Goal: Task Accomplishment & Management: Complete application form

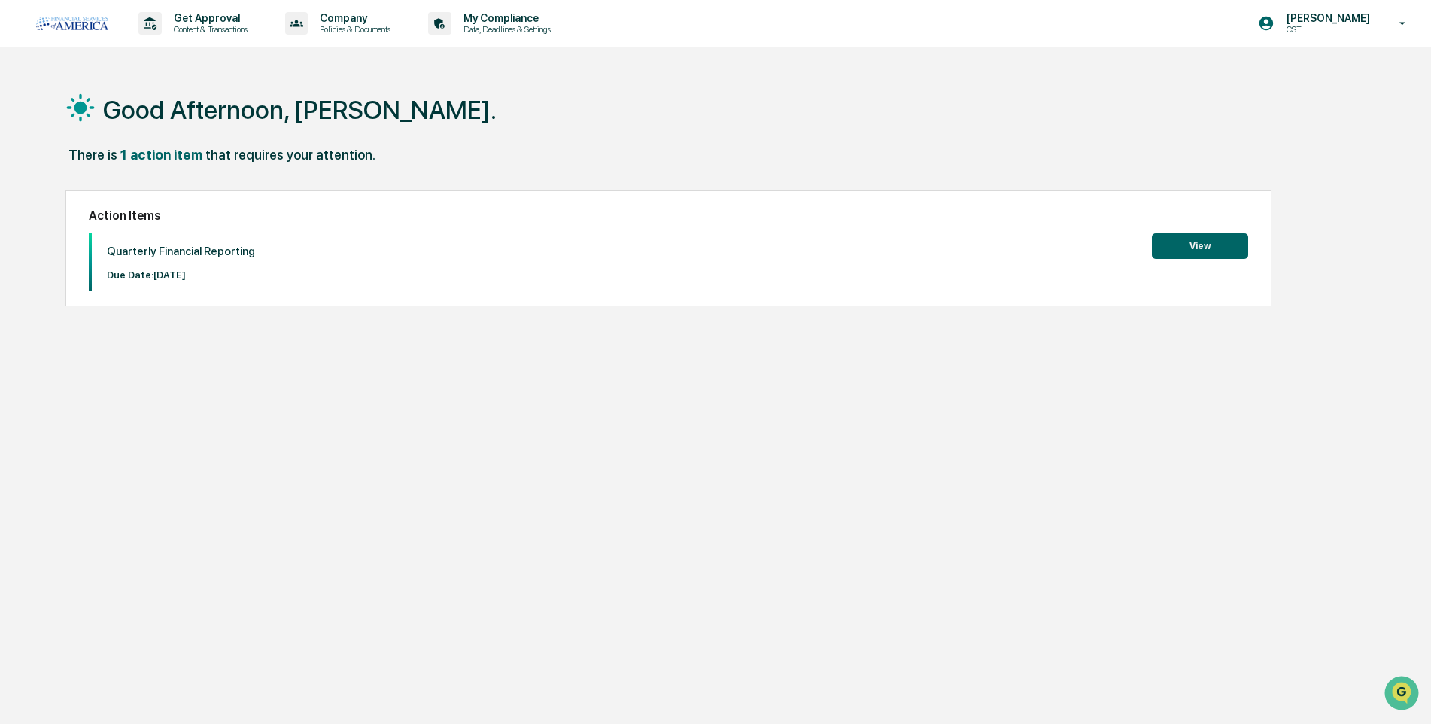
click at [1181, 251] on button "View" at bounding box center [1200, 246] width 96 height 26
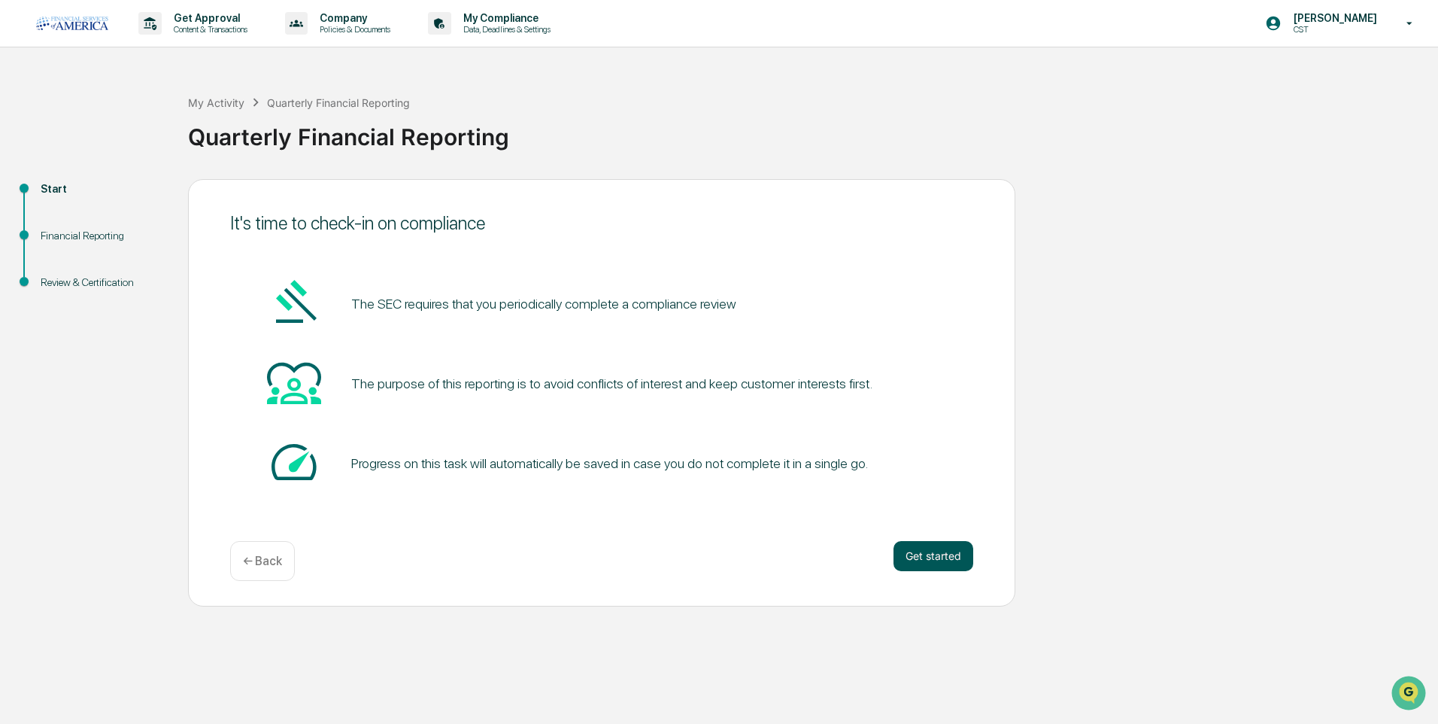
click at [938, 554] on button "Get started" at bounding box center [934, 556] width 80 height 30
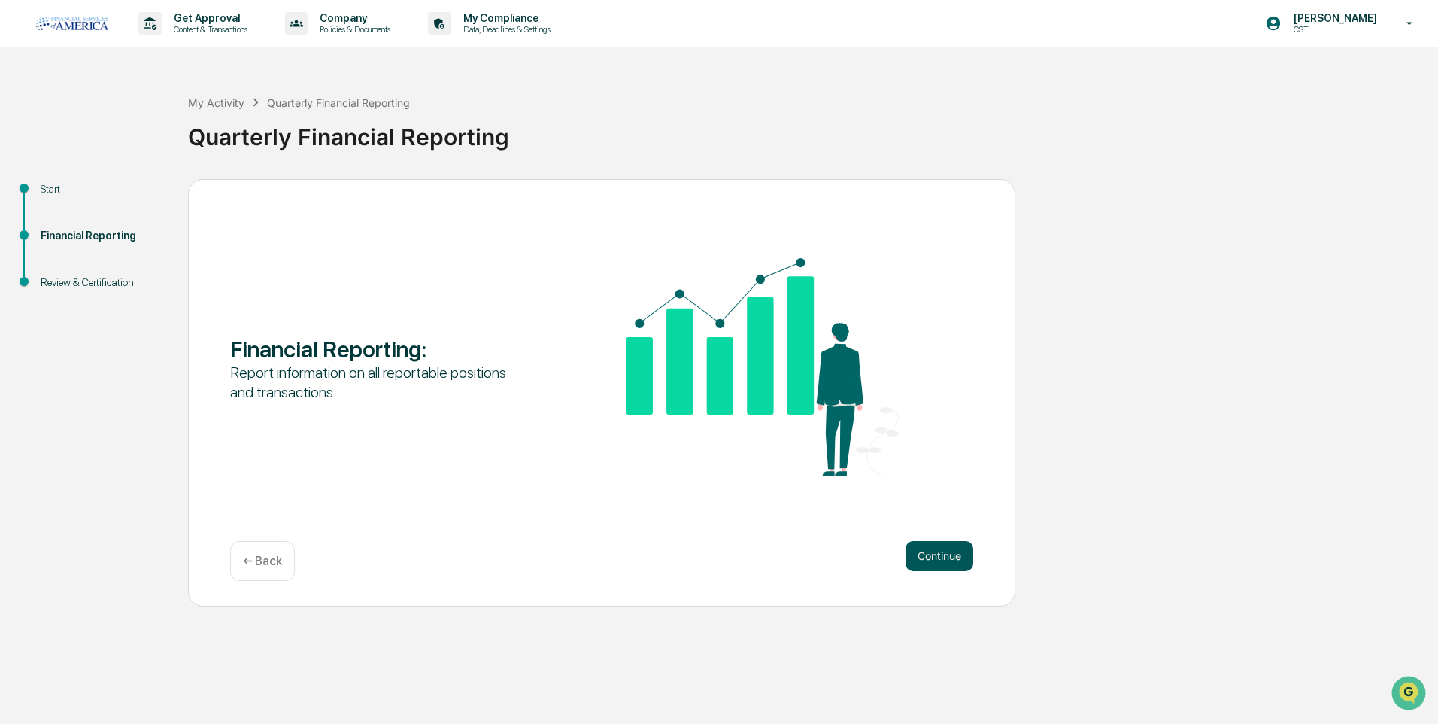
click at [963, 557] on button "Continue" at bounding box center [940, 556] width 68 height 30
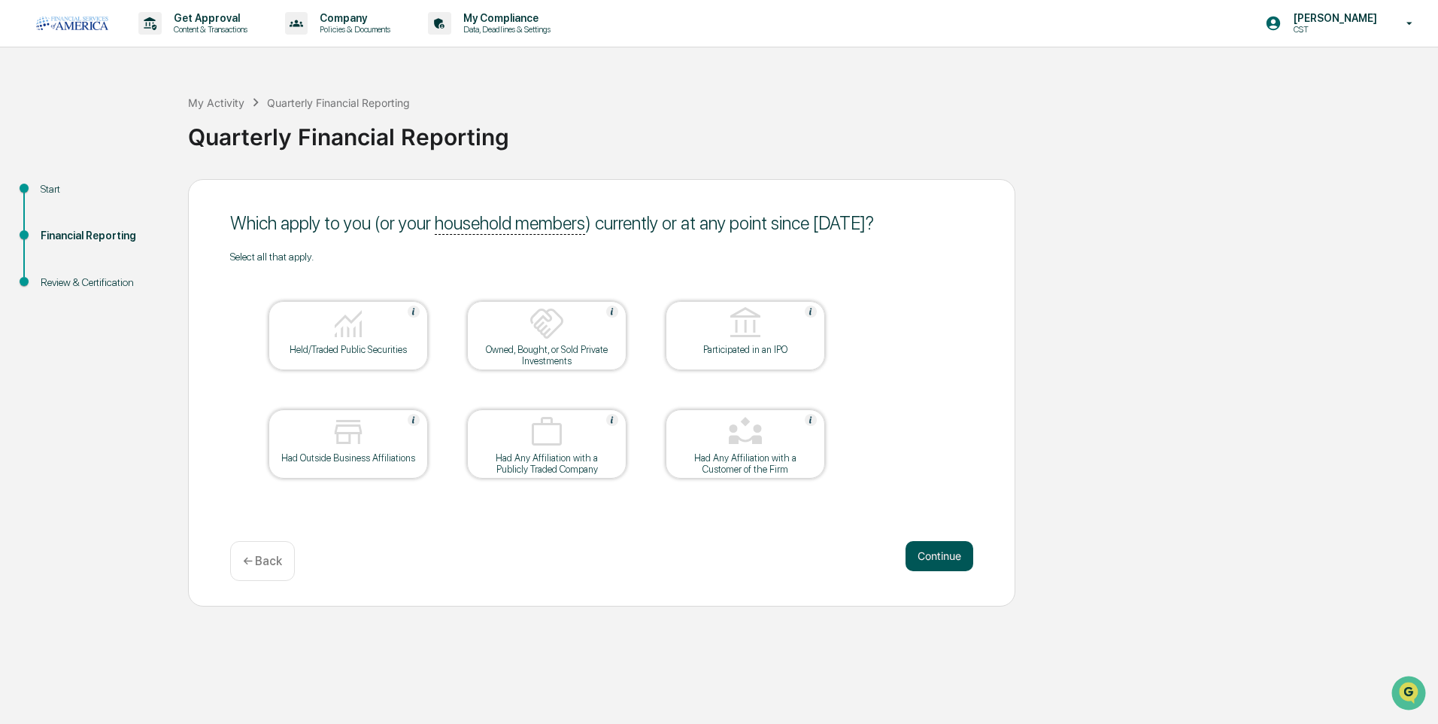
click at [944, 547] on button "Continue" at bounding box center [940, 556] width 68 height 30
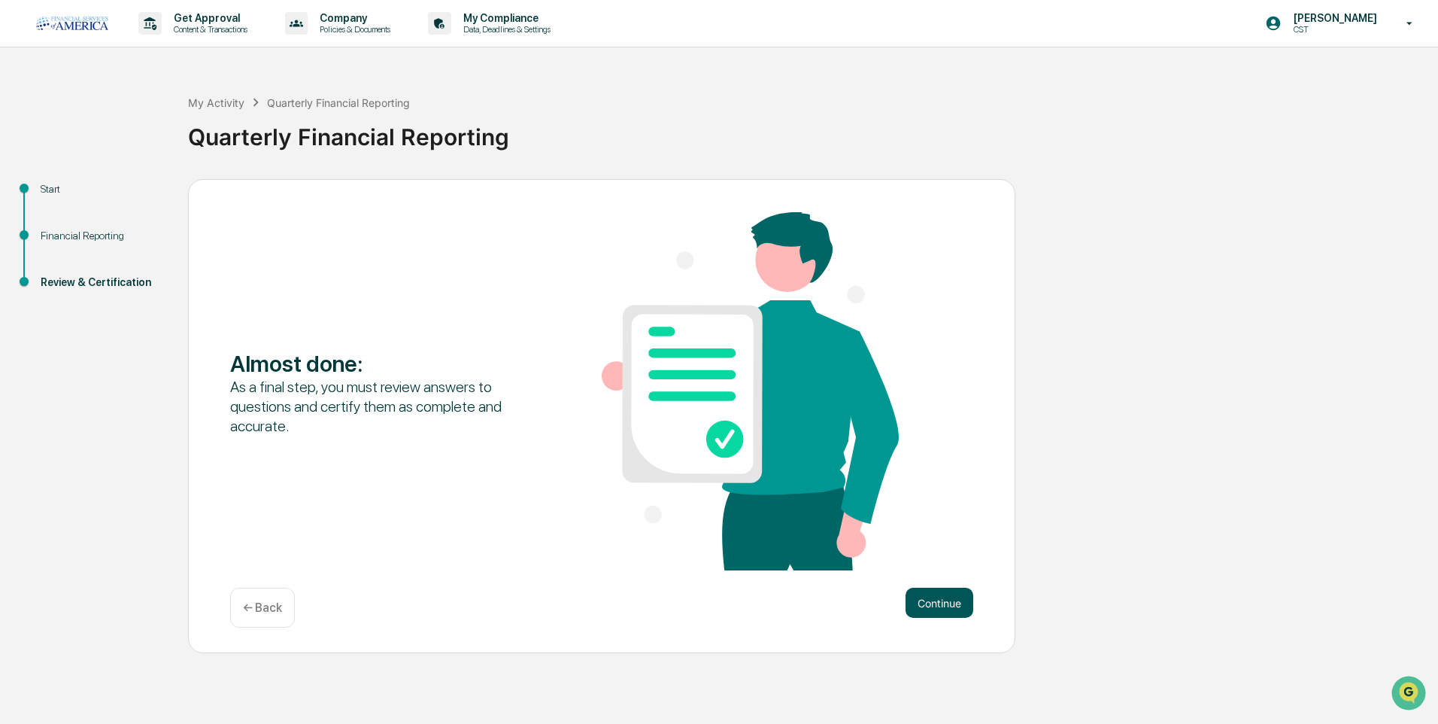
click at [944, 599] on button "Continue" at bounding box center [940, 602] width 68 height 30
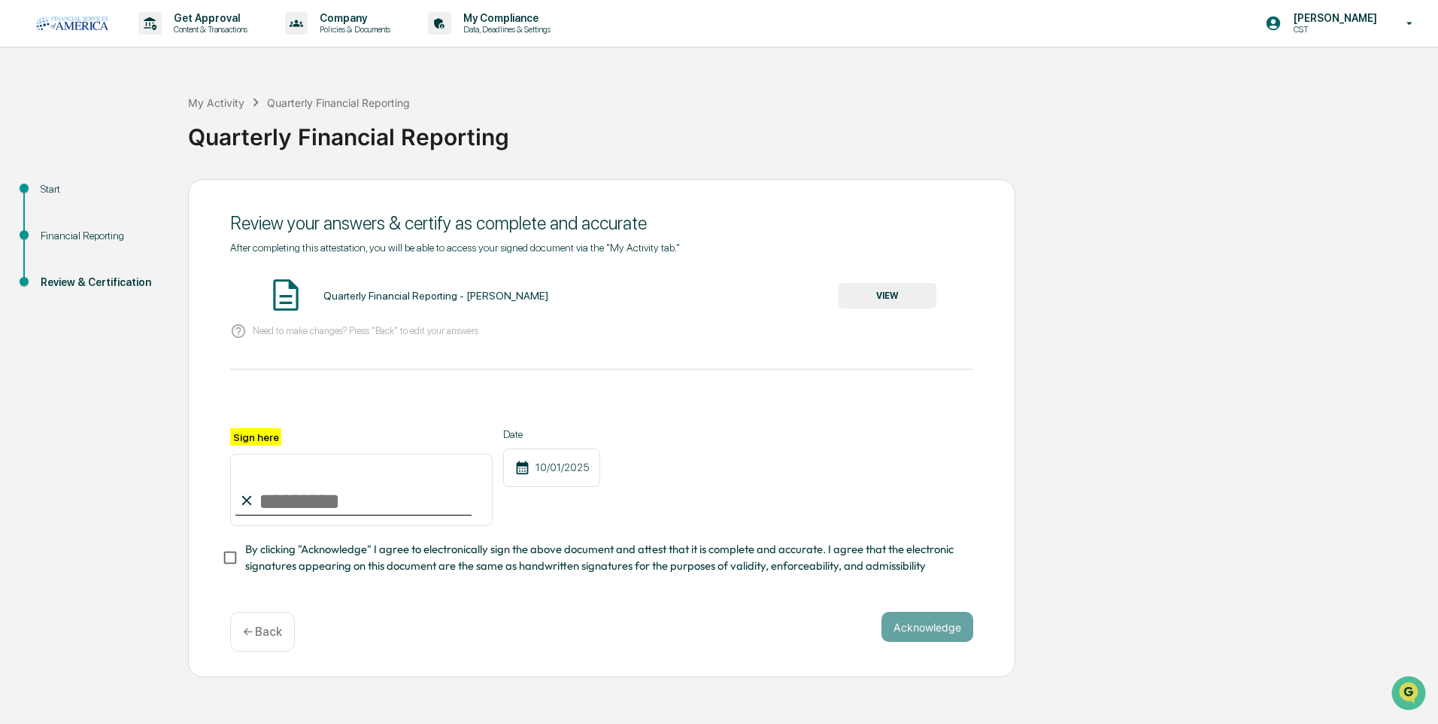
click at [292, 498] on input "Sign here" at bounding box center [361, 490] width 263 height 72
type input "**********"
click at [858, 296] on button "VIEW" at bounding box center [888, 296] width 98 height 26
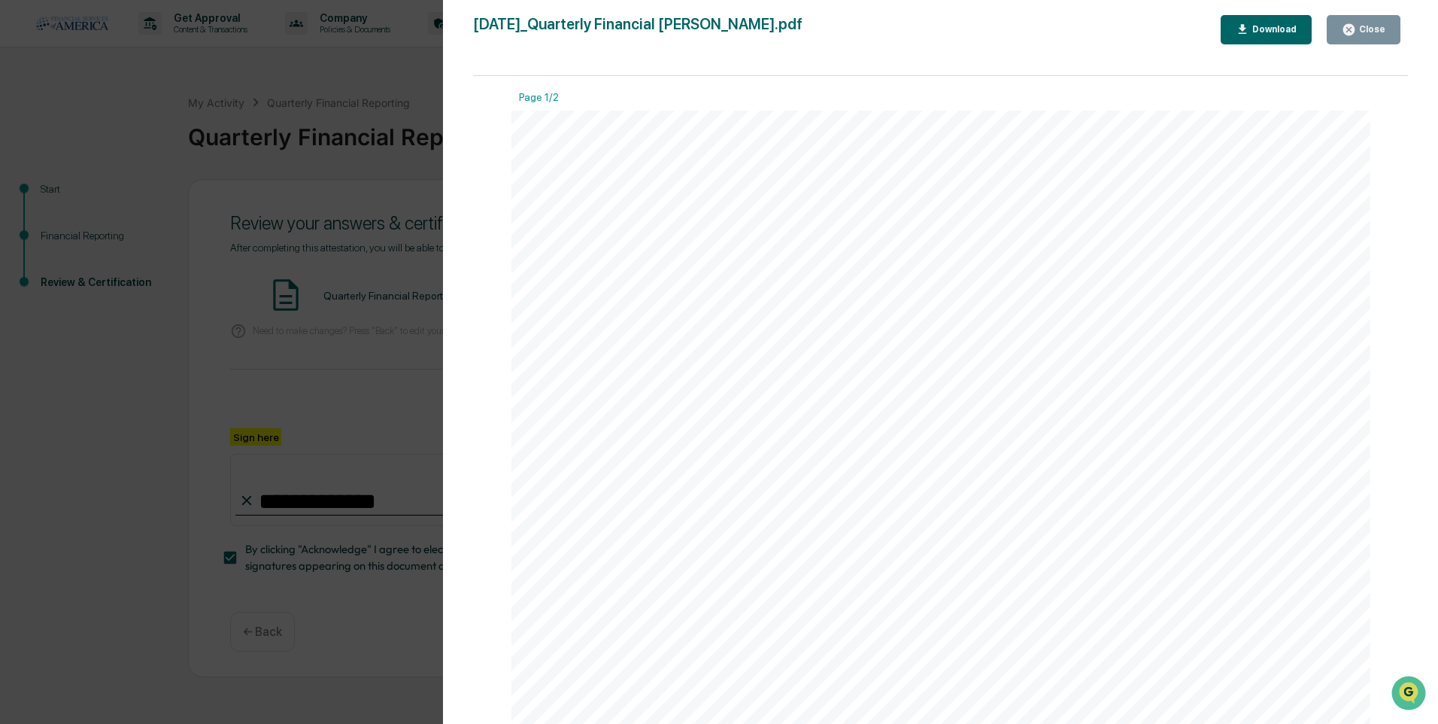
click at [1352, 34] on icon "button" at bounding box center [1348, 29] width 11 height 11
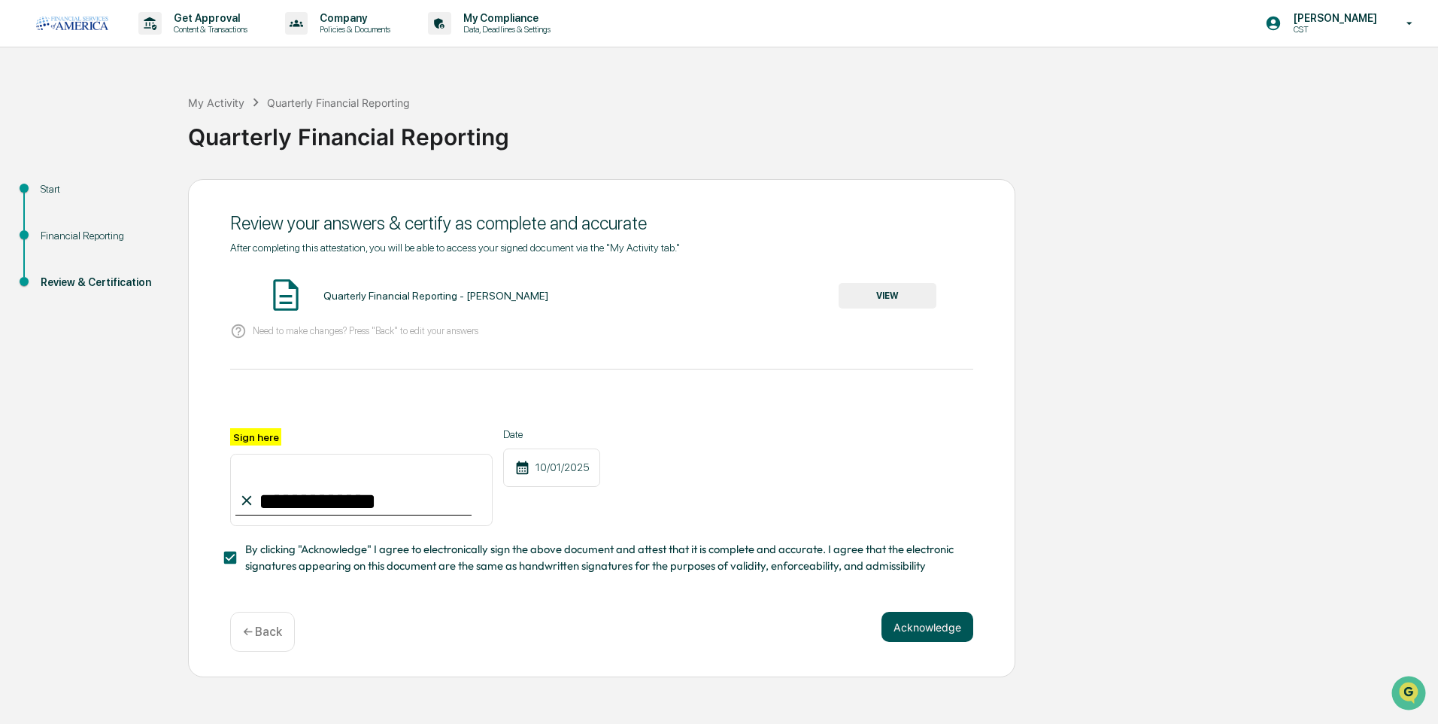
click at [904, 624] on button "Acknowledge" at bounding box center [928, 627] width 92 height 30
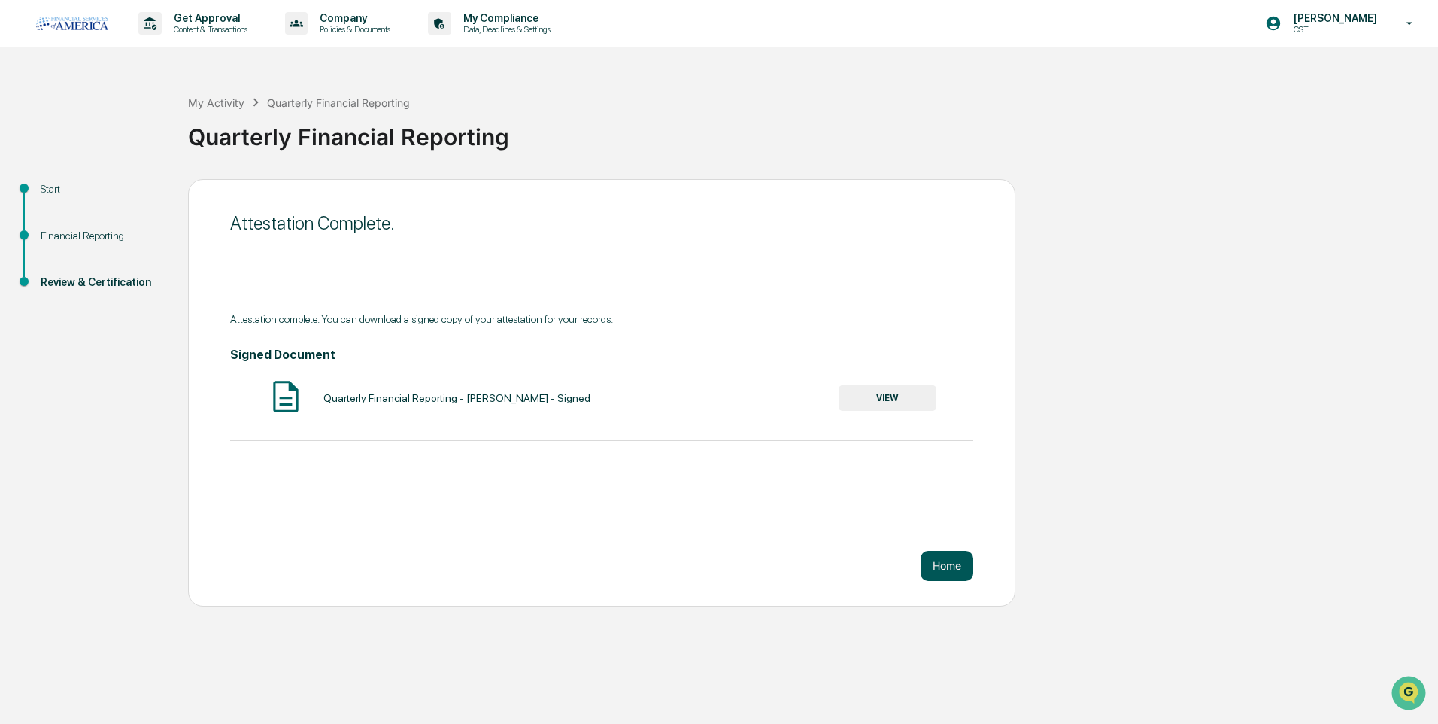
click at [946, 558] on button "Home" at bounding box center [947, 566] width 53 height 30
